Goal: Communication & Community: Answer question/provide support

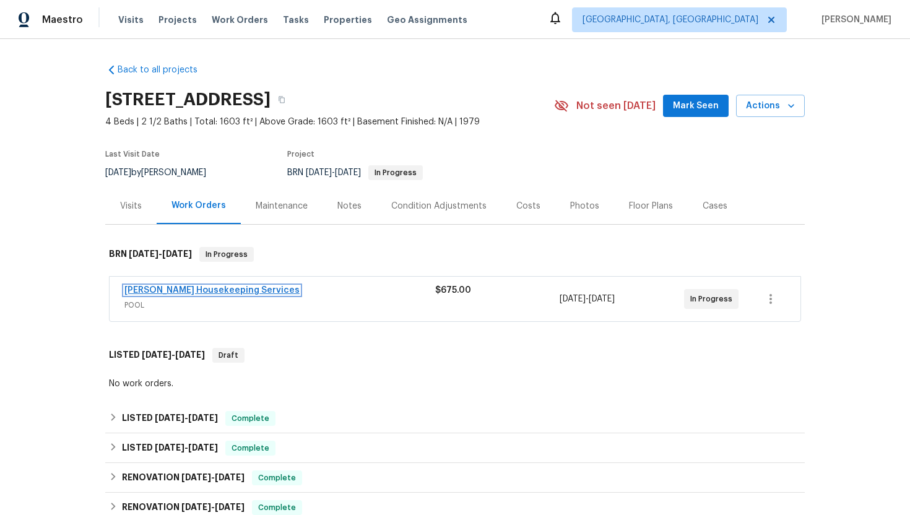
click at [182, 292] on link "[PERSON_NAME] Housekeeping Services" at bounding box center [211, 290] width 175 height 9
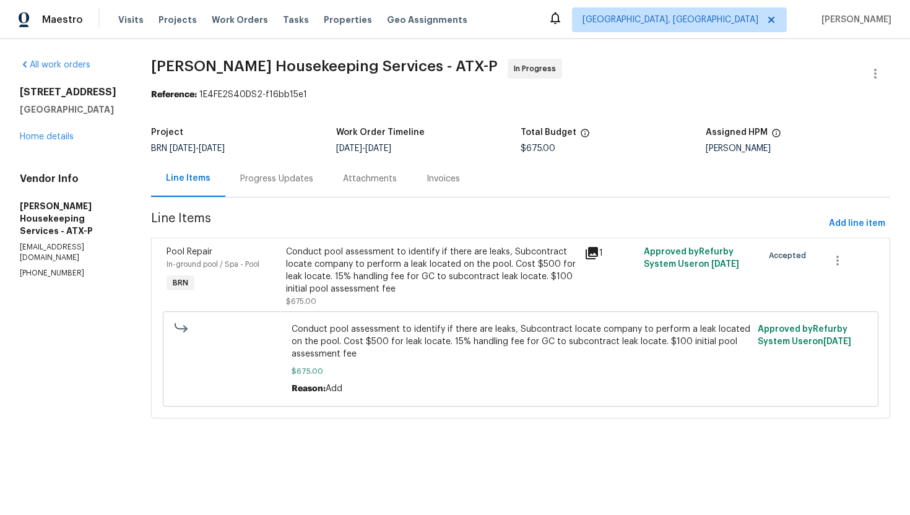
click at [298, 181] on div "Progress Updates" at bounding box center [276, 179] width 73 height 12
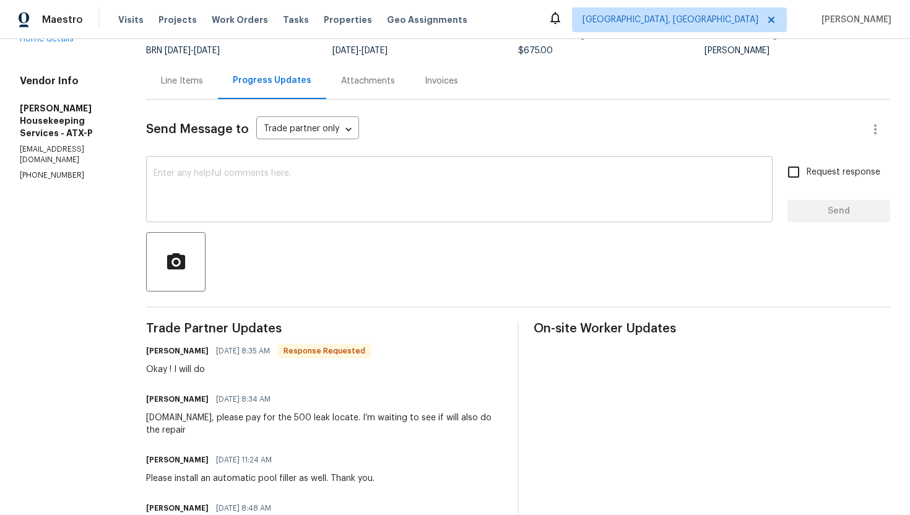
scroll to position [85, 0]
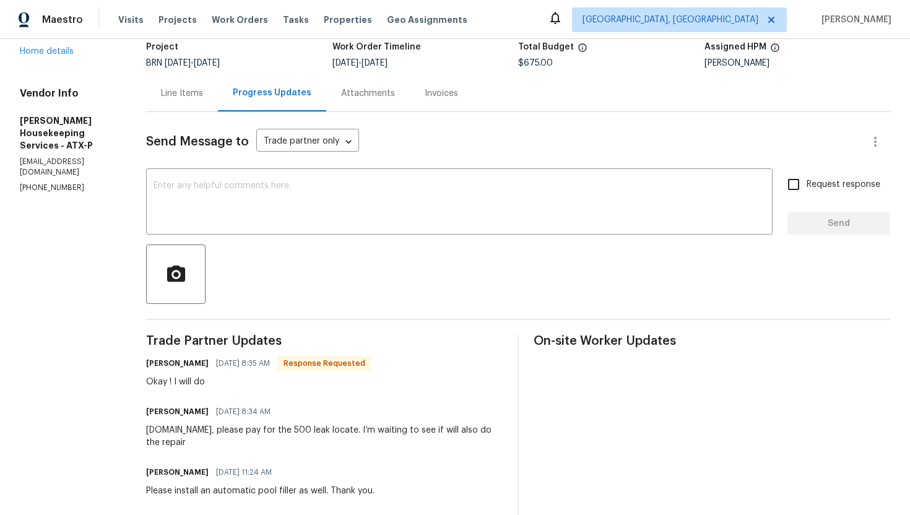
click at [193, 87] on div "Line Items" at bounding box center [182, 93] width 42 height 12
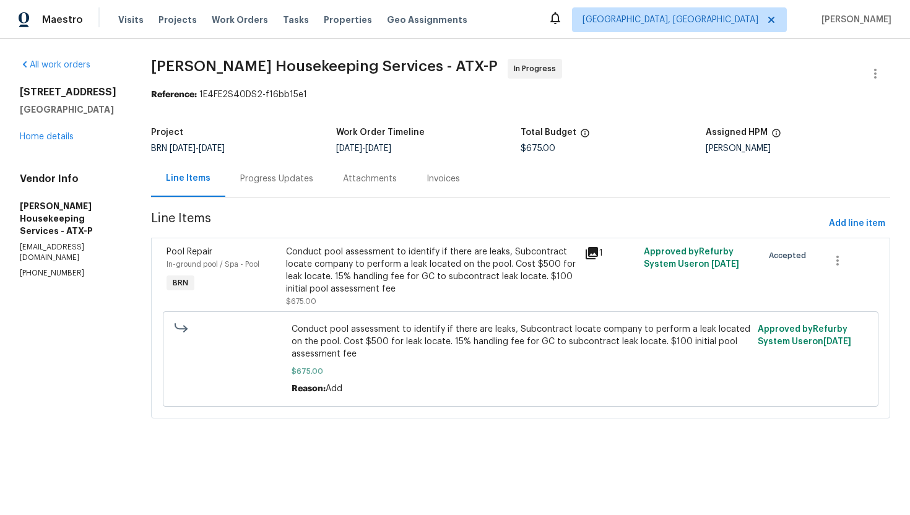
click at [274, 188] on div "Progress Updates" at bounding box center [276, 178] width 103 height 37
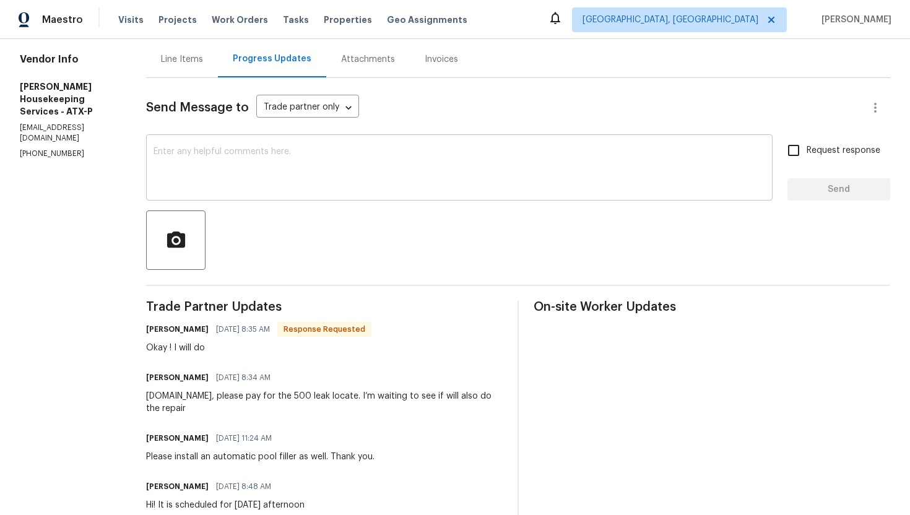
scroll to position [121, 0]
click at [295, 180] on textarea at bounding box center [460, 167] width 612 height 43
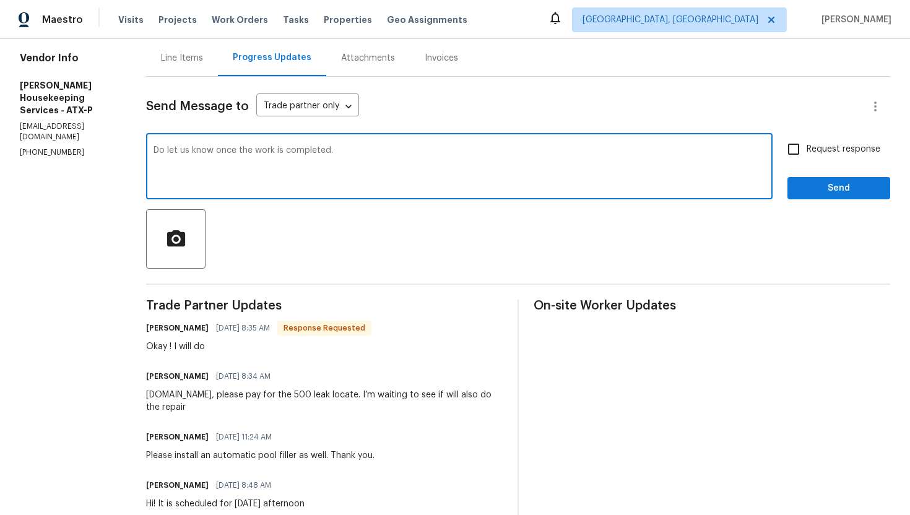
type textarea "Do let us know once the work is completed."
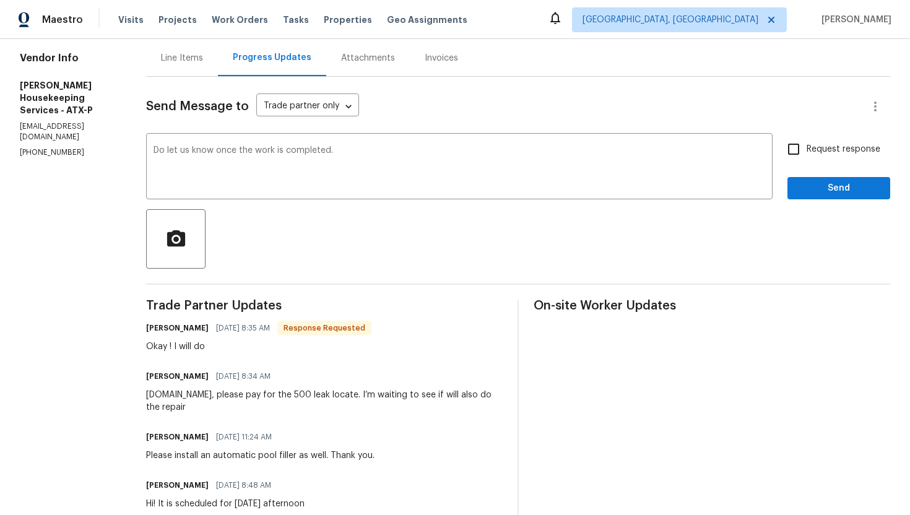
click at [817, 155] on span "Request response" at bounding box center [844, 149] width 74 height 13
click at [807, 155] on input "Request response" at bounding box center [794, 149] width 26 height 26
checkbox input "true"
click at [821, 191] on span "Send" at bounding box center [838, 188] width 83 height 15
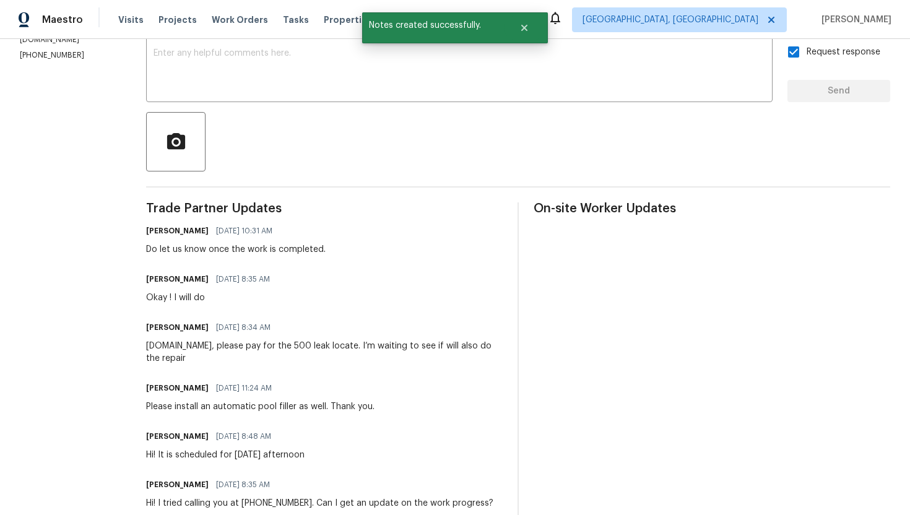
scroll to position [228, 0]
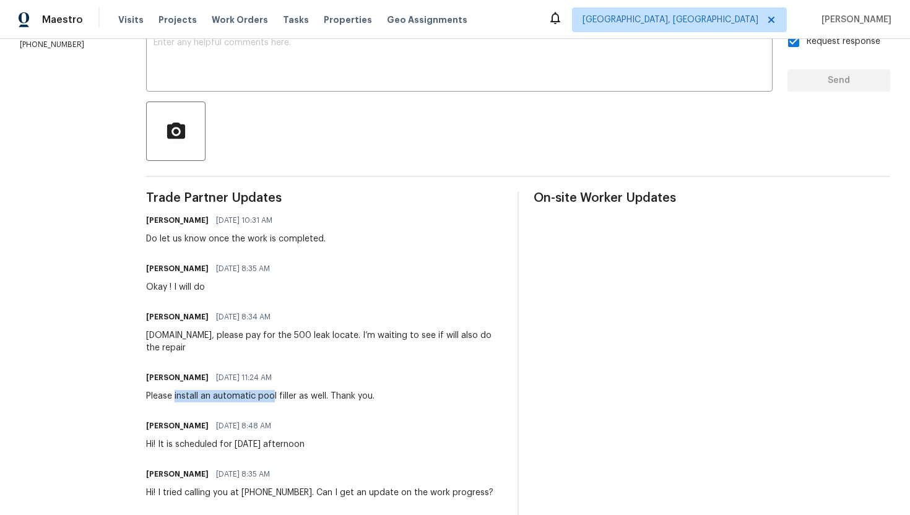
drag, startPoint x: 188, startPoint y: 385, endPoint x: 286, endPoint y: 385, distance: 98.4
click at [286, 390] on div "Please install an automatic pool filler as well. Thank you." at bounding box center [260, 396] width 228 height 12
copy div "install an automatic poo"
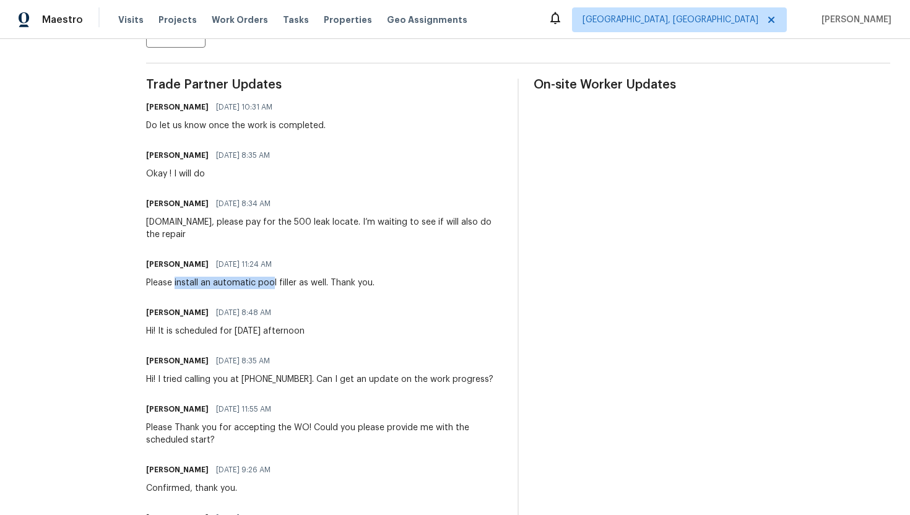
scroll to position [342, 0]
click at [336, 358] on div "[PERSON_NAME] [DATE] 8:35 AM Hi! I tried calling you at [PHONE_NUMBER]. Can I g…" at bounding box center [319, 368] width 347 height 33
